Goal: Navigation & Orientation: Find specific page/section

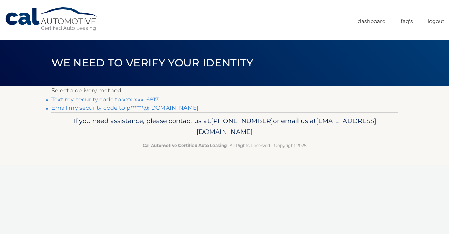
click at [152, 100] on link "Text my security code to xxx-xxx-6817" at bounding box center [104, 99] width 107 height 7
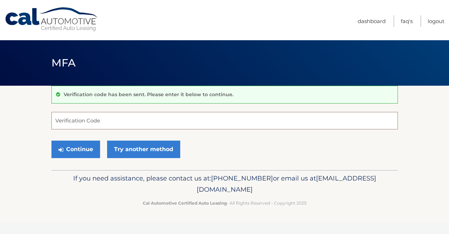
click at [142, 127] on input "Verification Code" at bounding box center [224, 120] width 346 height 17
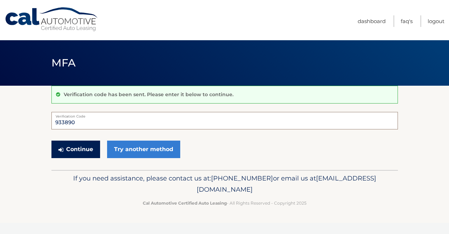
type input "933890"
click at [82, 156] on button "Continue" at bounding box center [75, 149] width 49 height 17
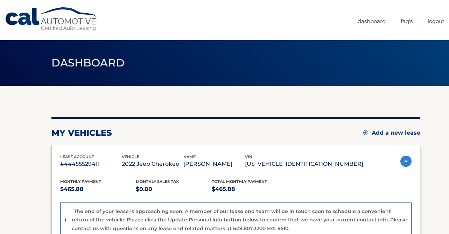
click at [414, 22] on ul "Dashboard FAQ's Logout" at bounding box center [400, 20] width 87 height 40
click at [404, 22] on link "FAQ's" at bounding box center [406, 21] width 12 height 12
